Goal: Find contact information: Find contact information

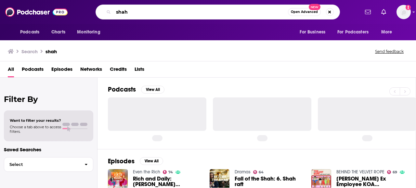
drag, startPoint x: 163, startPoint y: 9, endPoint x: 107, endPoint y: 6, distance: 56.6
click at [107, 6] on div "shah Open Advanced New" at bounding box center [218, 12] width 244 height 15
type input "extend"
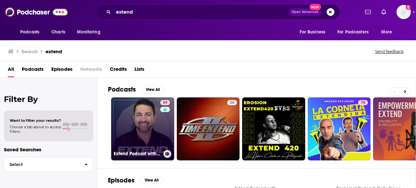
click at [148, 128] on link "59 Extend Podcast with [PERSON_NAME], [GEOGRAPHIC_DATA]" at bounding box center [142, 129] width 63 height 63
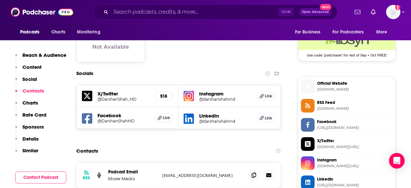
scroll to position [520, 0]
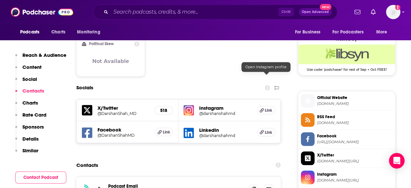
click at [263, 99] on div "Instagram @darshanshahmd Link" at bounding box center [229, 110] width 102 height 22
click at [205, 111] on h5 "@darshanshahmd" at bounding box center [225, 113] width 52 height 5
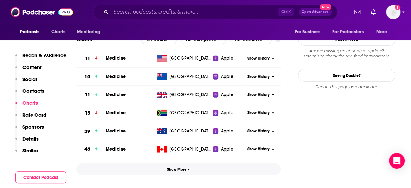
scroll to position [748, 0]
